Goal: Transaction & Acquisition: Purchase product/service

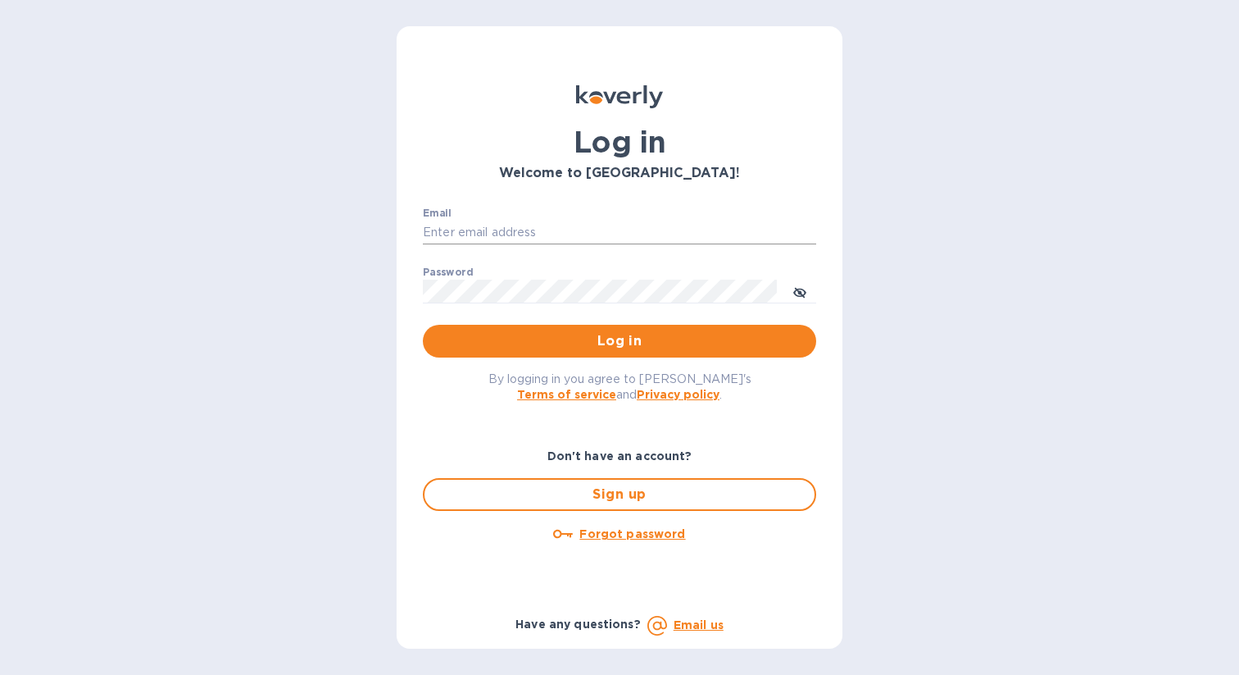
click at [567, 235] on input "Email" at bounding box center [619, 232] width 393 height 25
type input "[EMAIL_ADDRESS][DOMAIN_NAME]"
click at [423, 325] on button "Log in" at bounding box center [619, 341] width 393 height 33
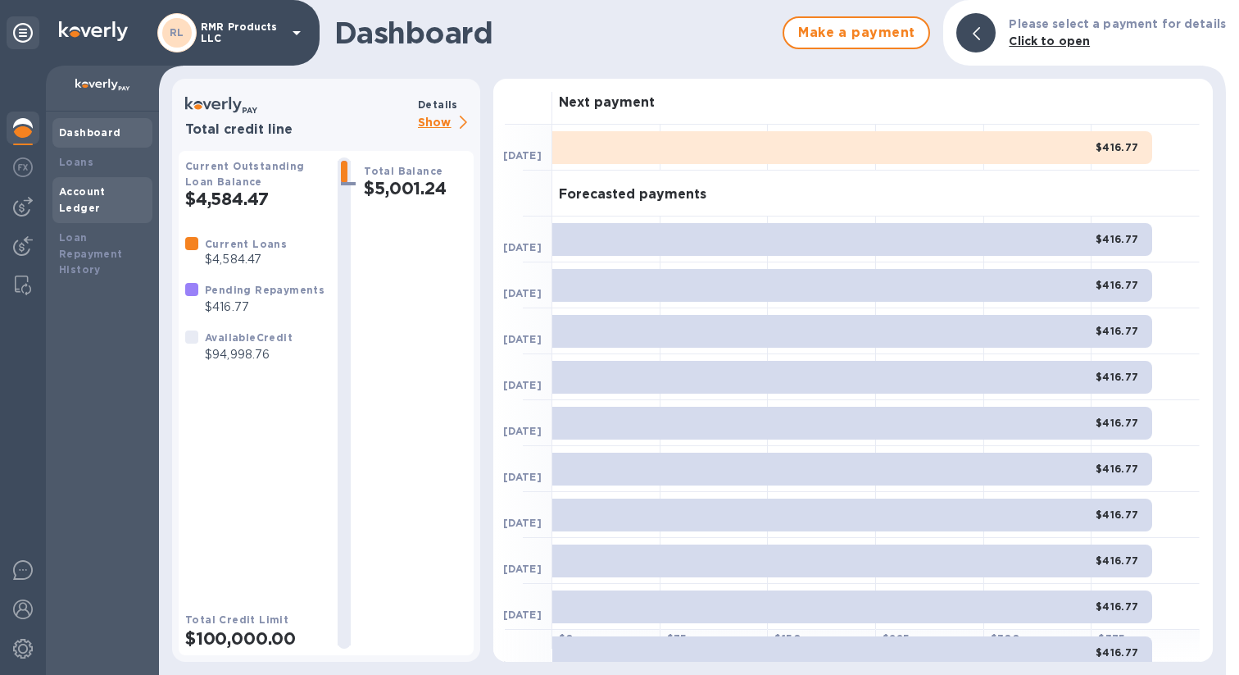
click at [106, 193] on b "Account Ledger" at bounding box center [82, 199] width 47 height 29
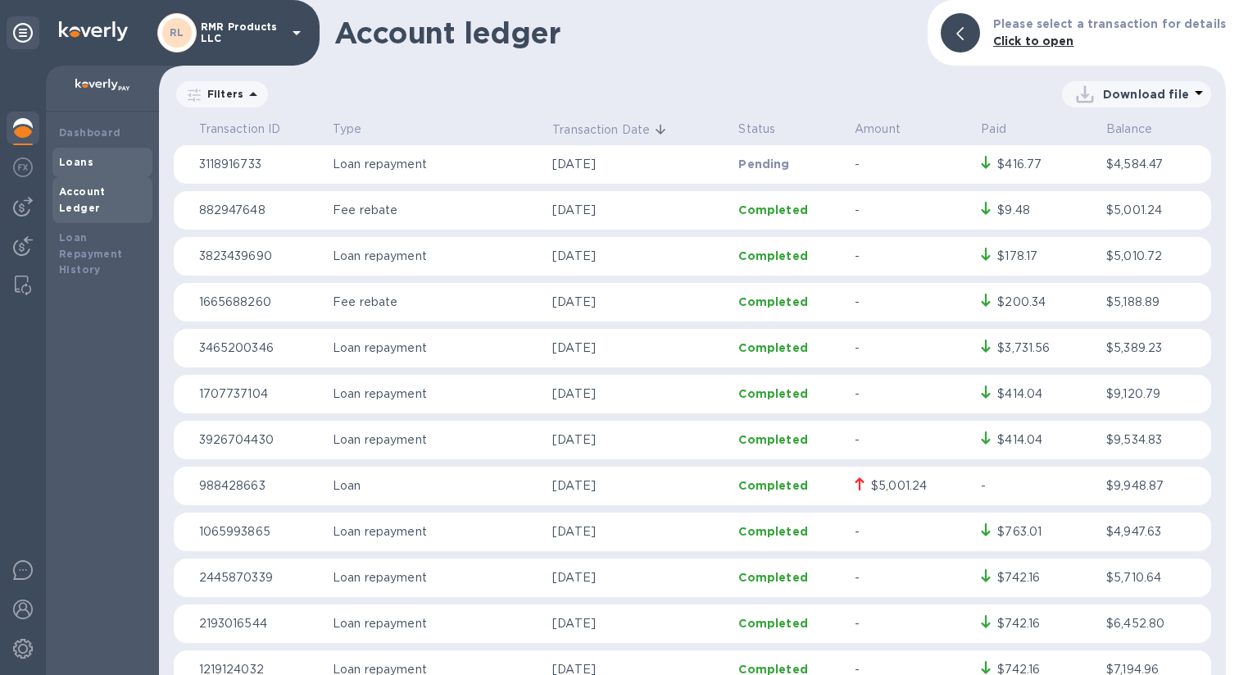
click at [106, 163] on div "Loans" at bounding box center [102, 162] width 87 height 16
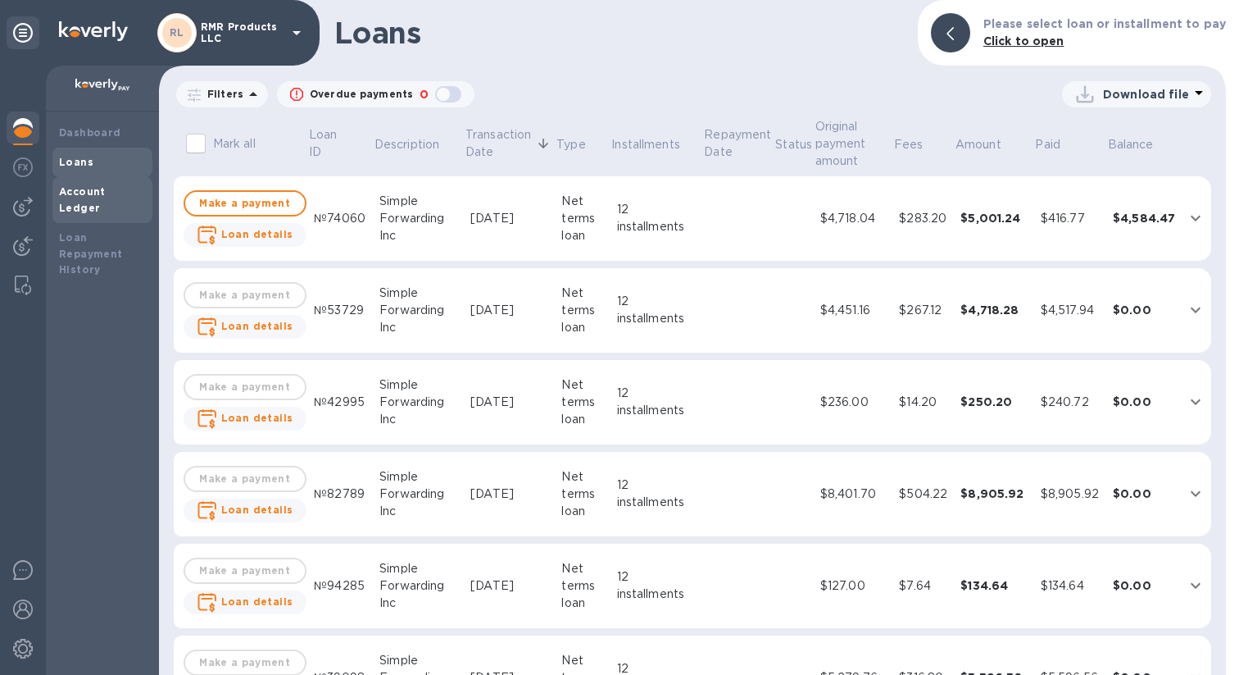
click at [106, 193] on b "Account Ledger" at bounding box center [82, 199] width 47 height 29
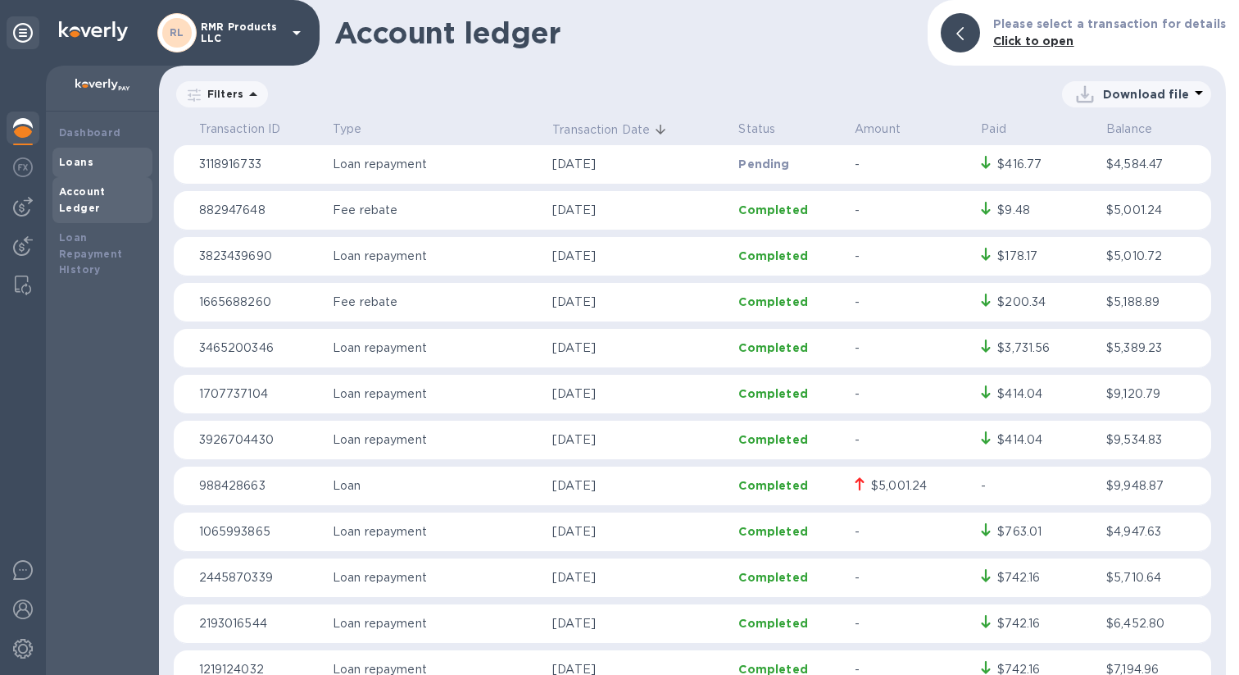
click at [74, 170] on div "Loans" at bounding box center [102, 163] width 100 height 30
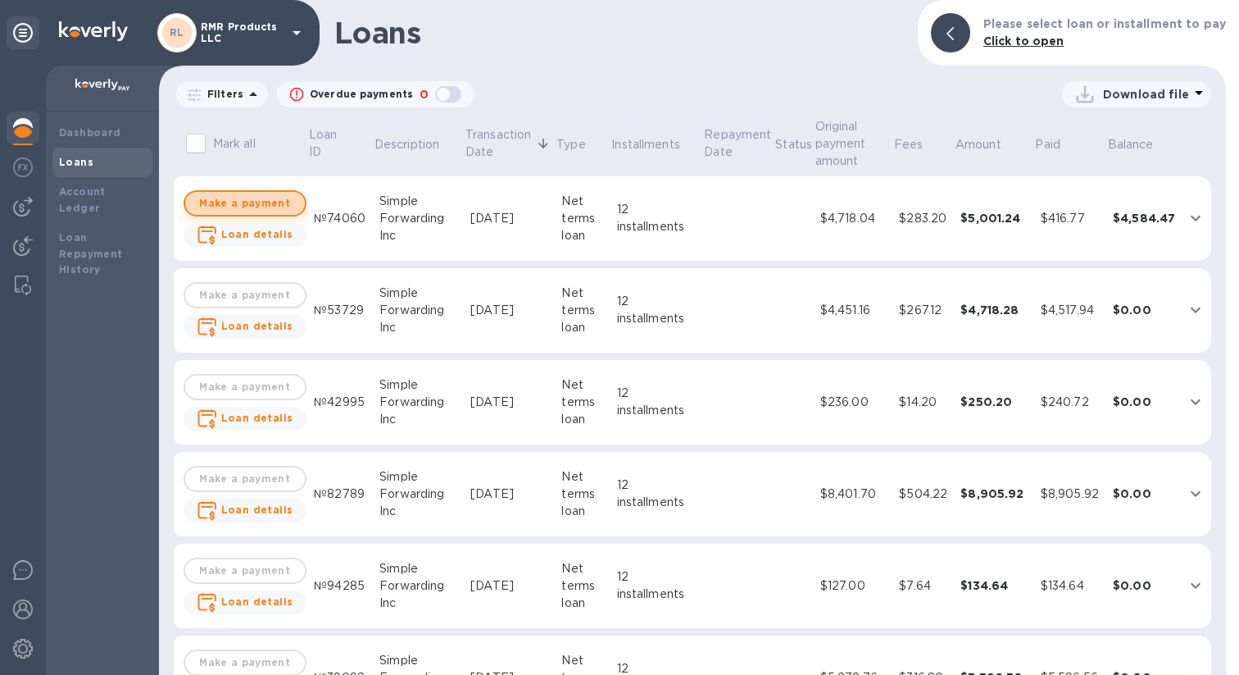
click at [277, 198] on span "Make a payment" at bounding box center [244, 203] width 93 height 20
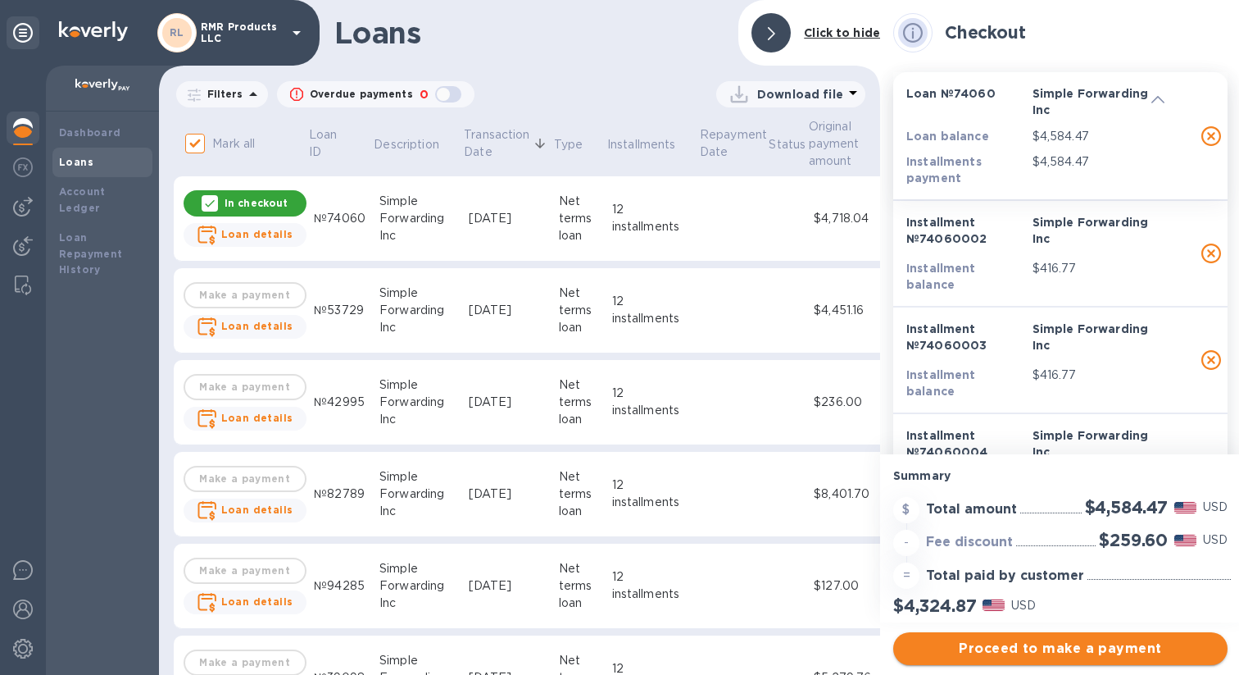
click at [1035, 647] on span "Proceed to make a payment" at bounding box center [1061, 649] width 308 height 20
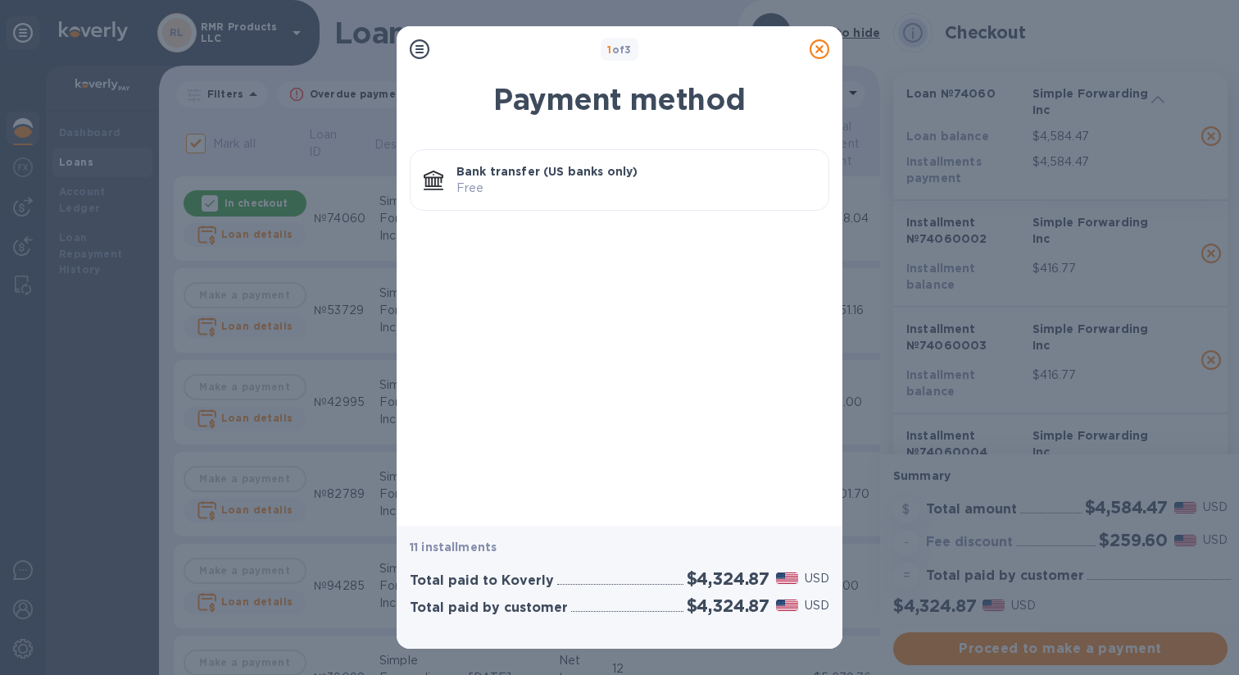
click at [610, 189] on p "Free" at bounding box center [636, 188] width 359 height 17
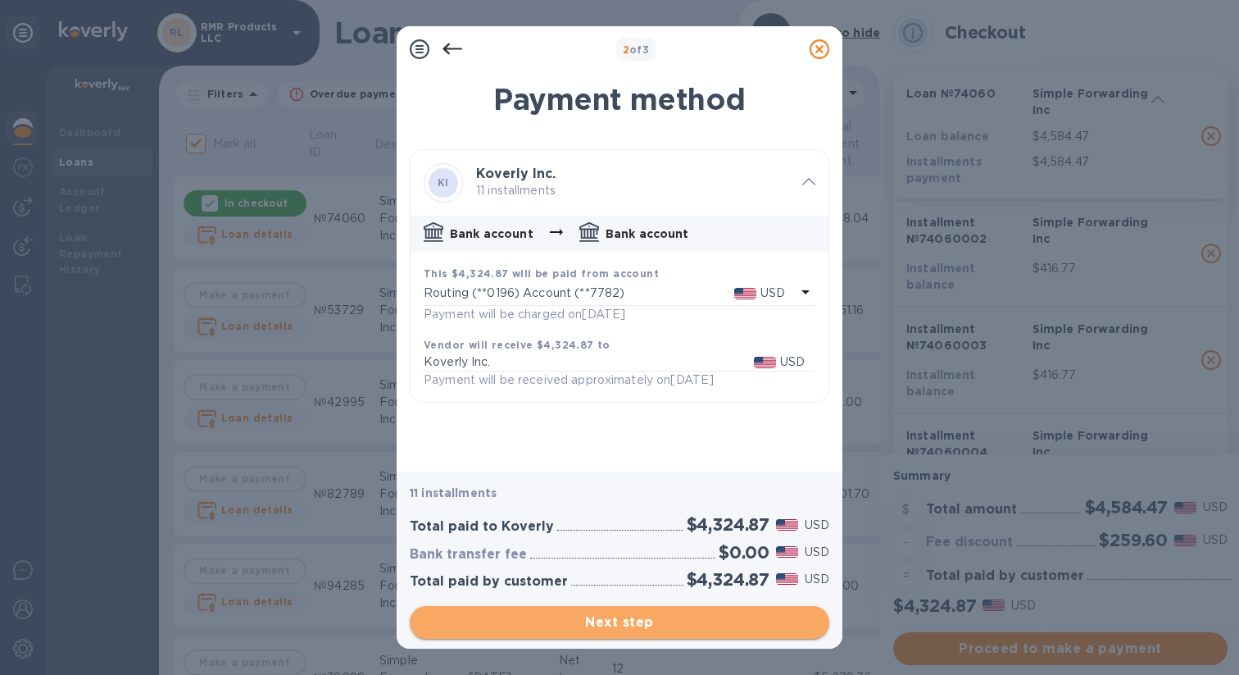
click at [678, 620] on span "Next step" at bounding box center [619, 622] width 393 height 20
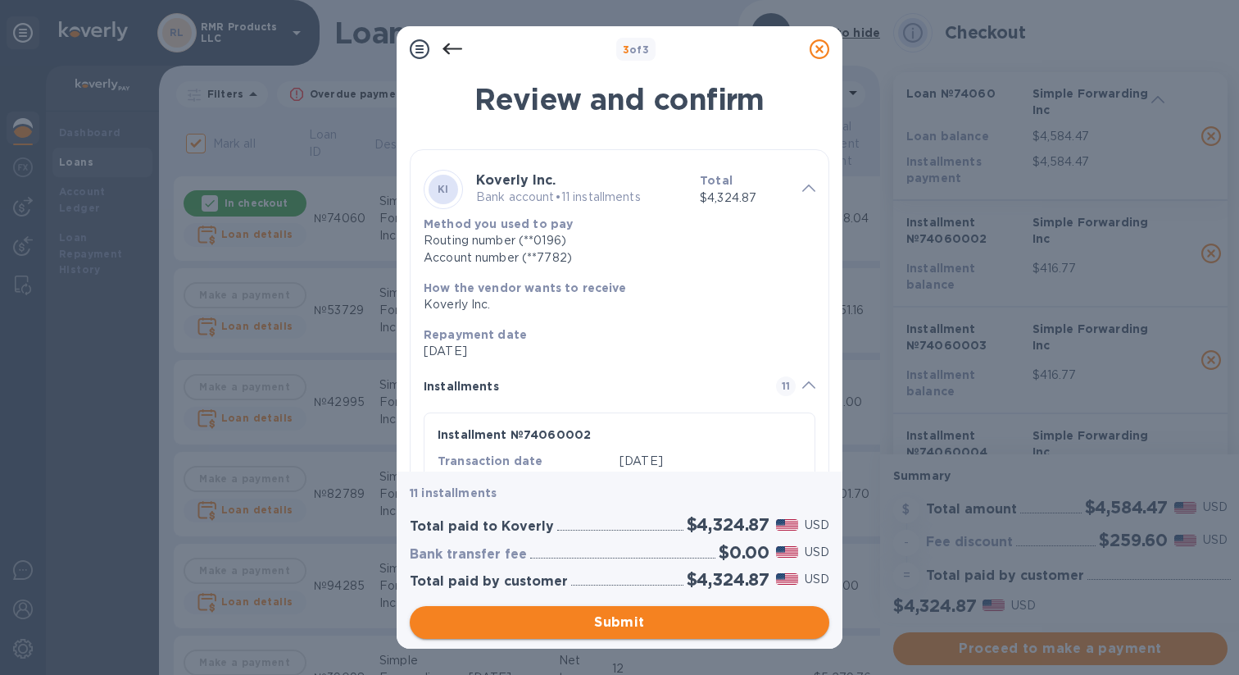
click at [588, 625] on span "Submit" at bounding box center [619, 622] width 393 height 20
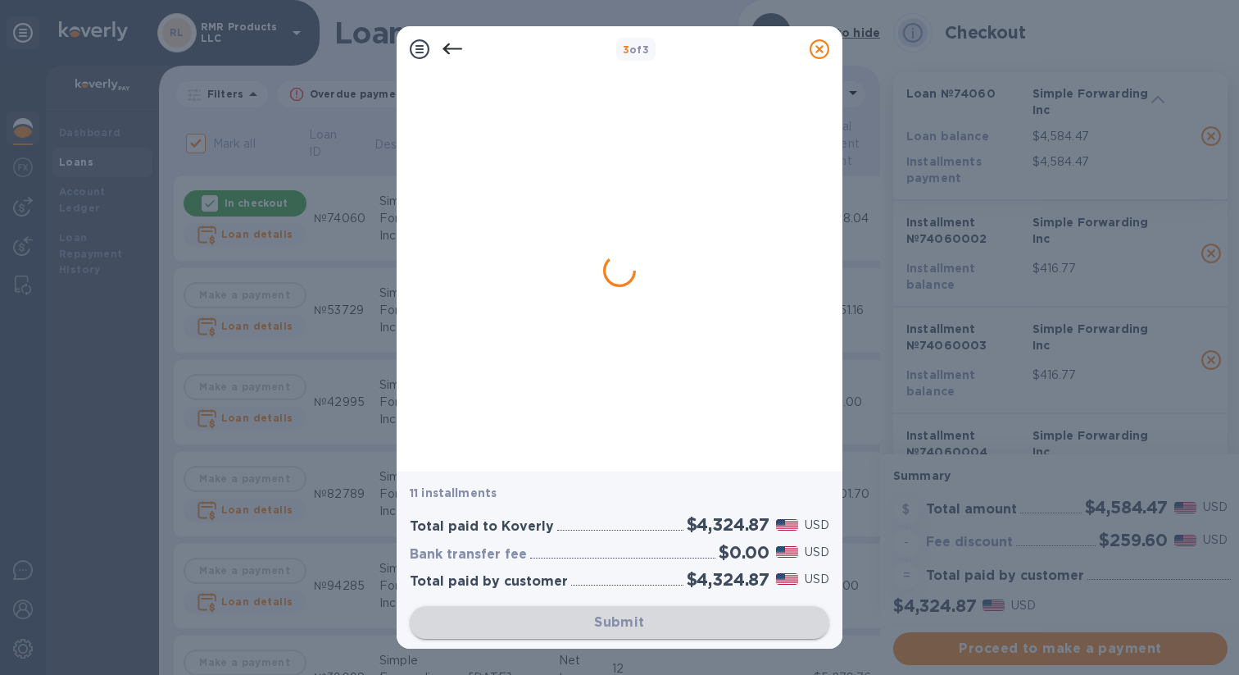
checkbox input "false"
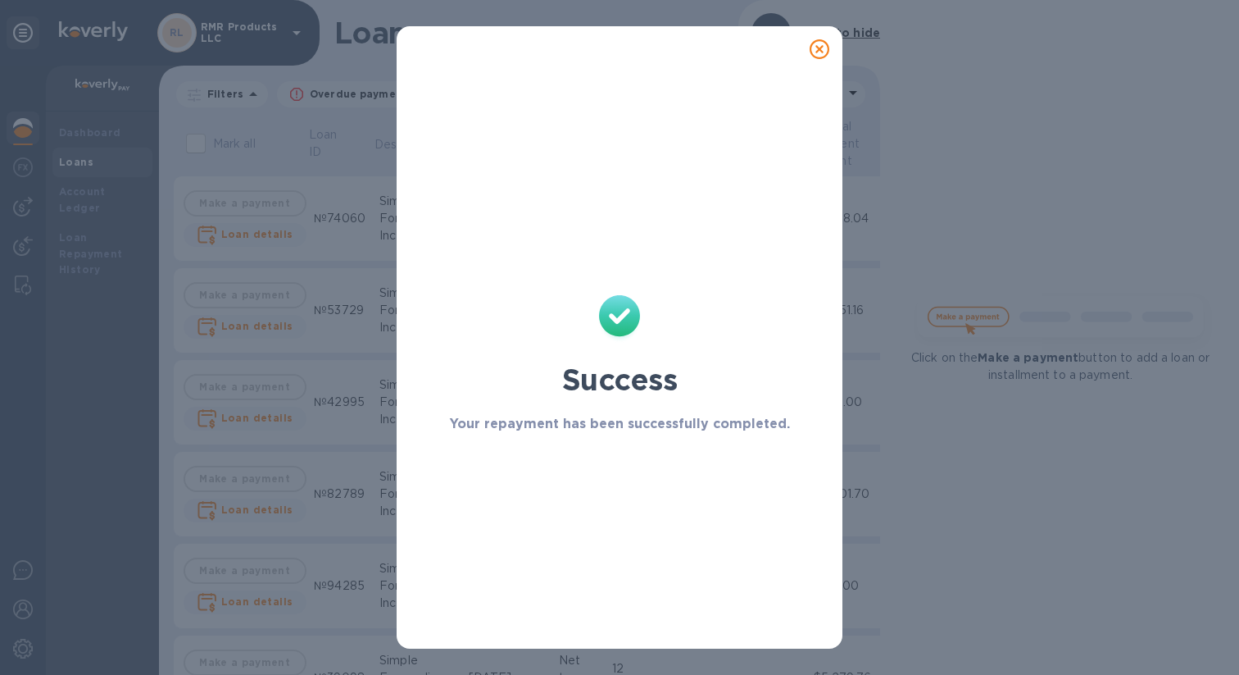
click at [814, 48] on icon at bounding box center [820, 49] width 20 height 20
